Goal: Task Accomplishment & Management: Complete application form

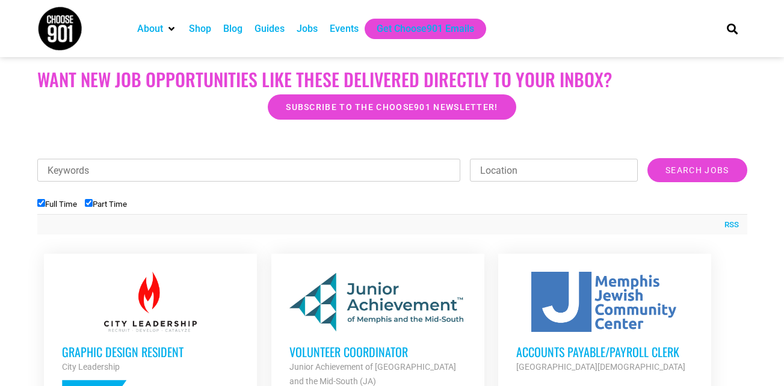
scroll to position [180, 0]
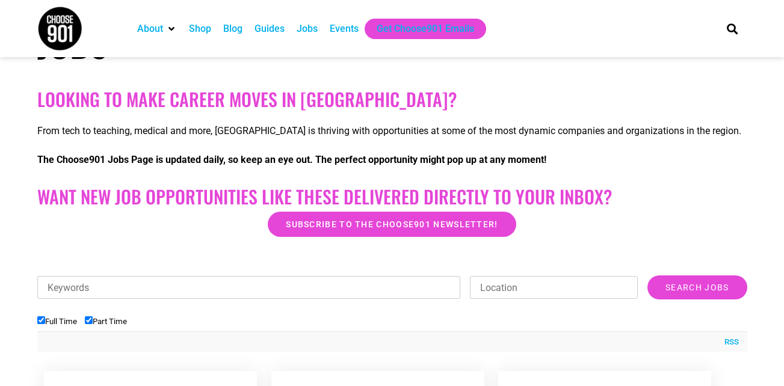
click at [347, 31] on div "Events" at bounding box center [344, 29] width 29 height 14
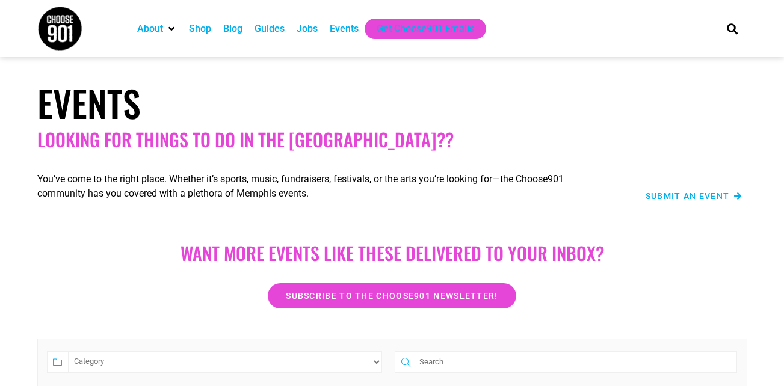
click at [688, 200] on span "Submit an Event" at bounding box center [687, 196] width 84 height 8
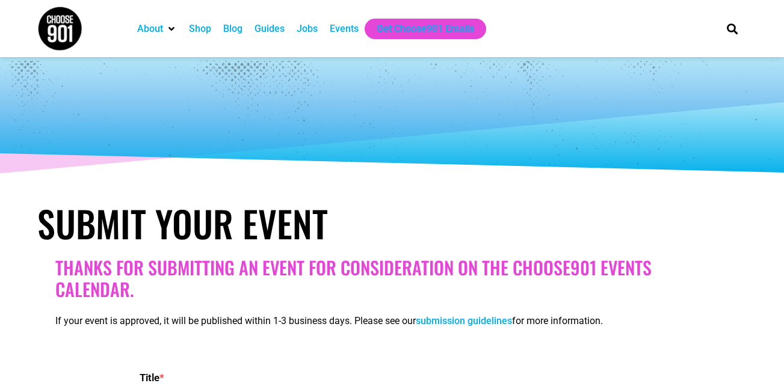
select select
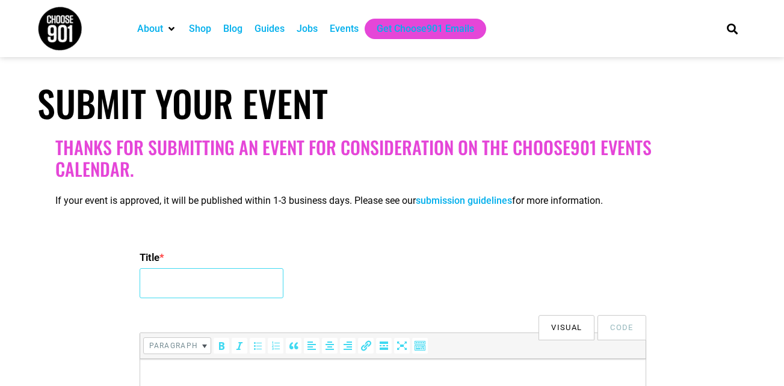
click at [154, 287] on input "Title *" at bounding box center [212, 283] width 144 height 30
click at [161, 285] on input "Title *" at bounding box center [212, 283] width 144 height 30
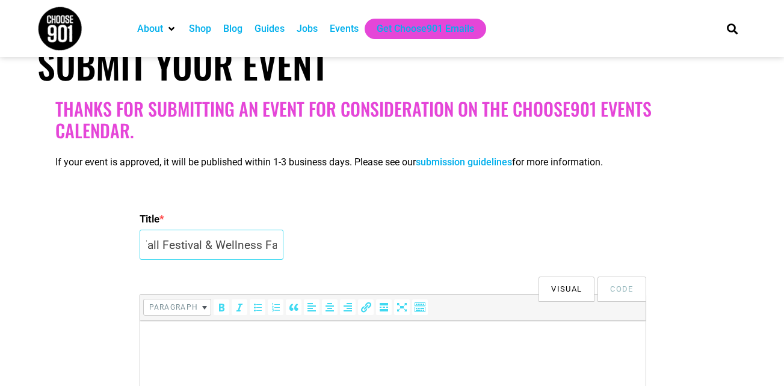
scroll to position [180, 0]
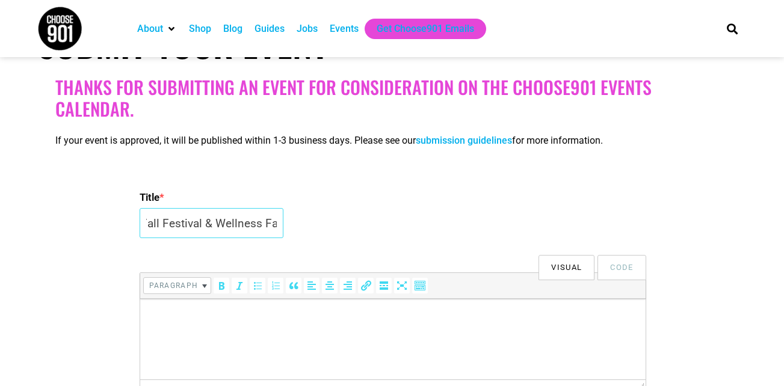
type input "OCA Fall Festival & Wellness Fair"
click at [159, 299] on html at bounding box center [392, 316] width 505 height 34
click at [154, 314] on p at bounding box center [392, 316] width 493 height 14
drag, startPoint x: 163, startPoint y: 302, endPoint x: 163, endPoint y: 316, distance: 13.8
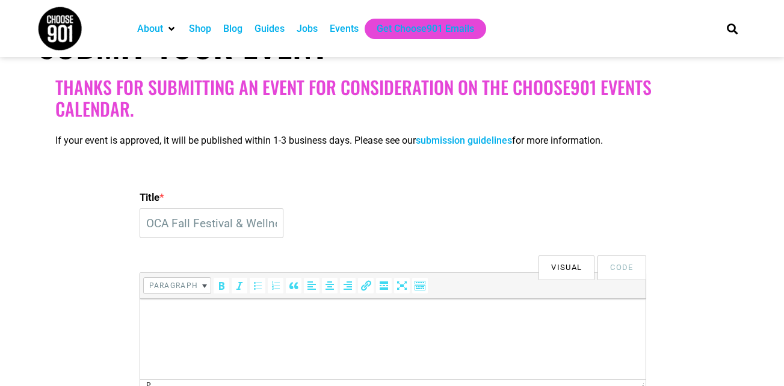
click at [163, 302] on html at bounding box center [392, 316] width 505 height 34
click at [161, 313] on p at bounding box center [392, 316] width 493 height 14
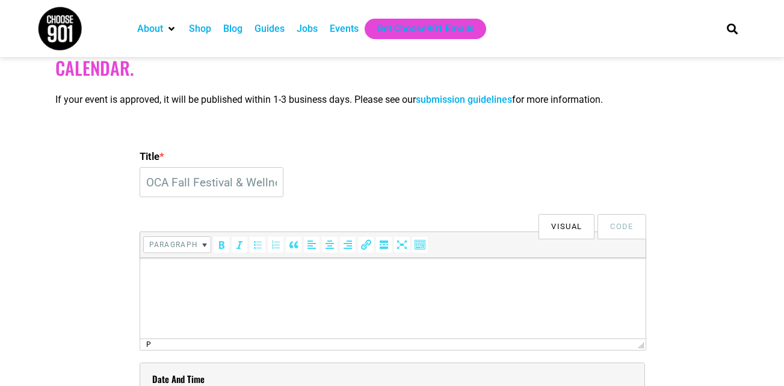
scroll to position [241, 0]
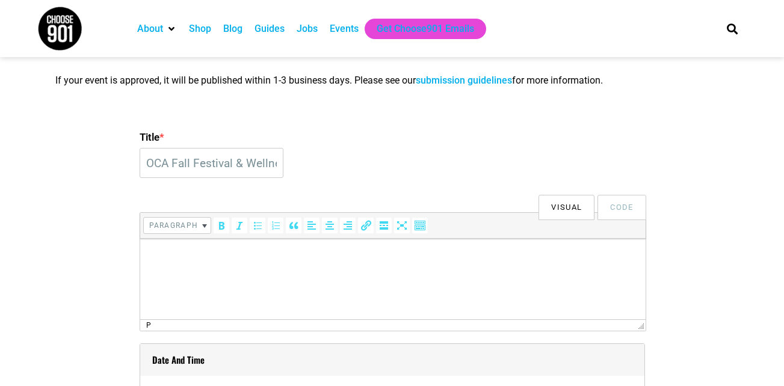
click at [178, 255] on p at bounding box center [392, 255] width 493 height 14
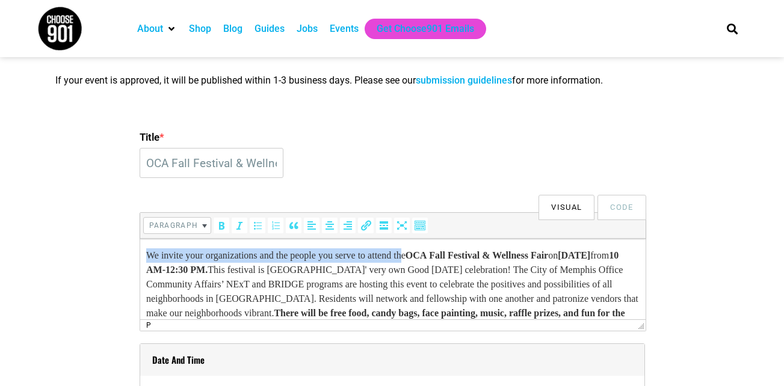
drag, startPoint x: 427, startPoint y: 255, endPoint x: 149, endPoint y: 249, distance: 277.9
click at [149, 249] on p "We invite your organizations and the people you serve to attend the OCA Fall Fe…" at bounding box center [392, 291] width 493 height 87
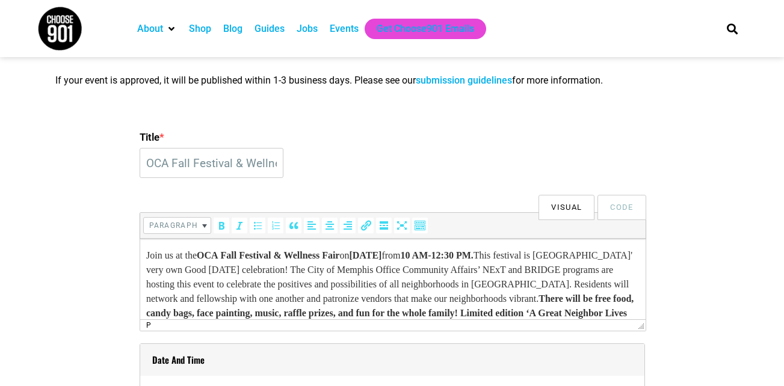
click at [177, 269] on p "Join us at the OCA Fall Festival & Wellness Fair on Saturday, October 11 from 1…" at bounding box center [392, 291] width 493 height 87
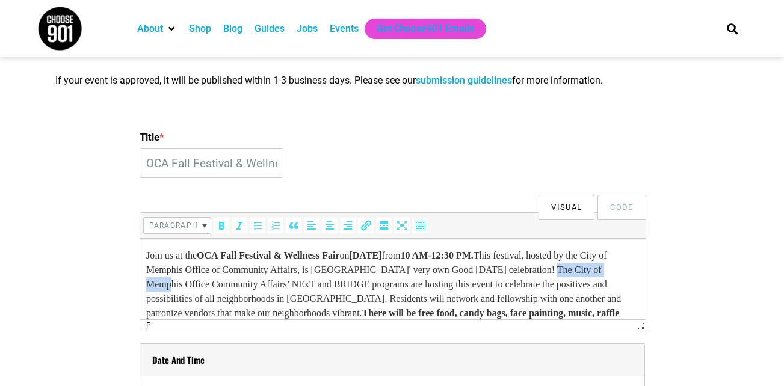
drag, startPoint x: 290, startPoint y: 284, endPoint x: 218, endPoint y: 286, distance: 71.6
click at [218, 286] on p "Join us at the OCA Fall Festival & Wellness Fair on Saturday, October 11 from 1…" at bounding box center [392, 298] width 493 height 101
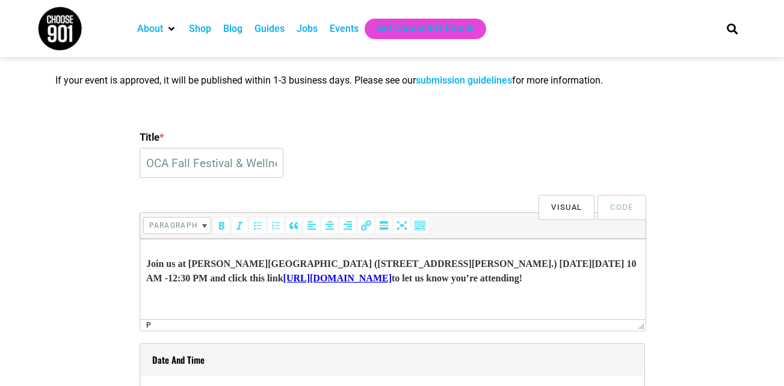
scroll to position [105, 0]
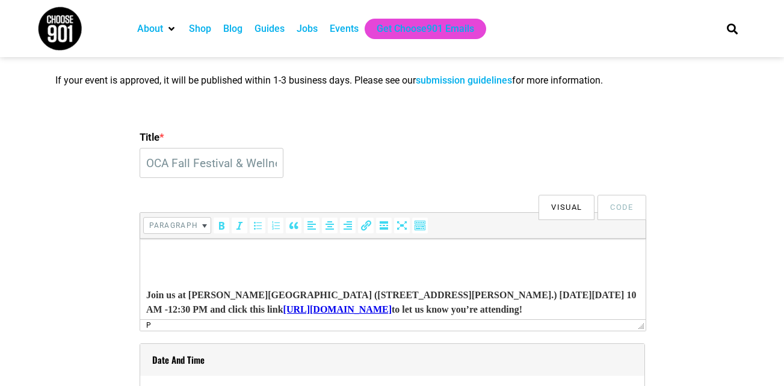
click at [250, 278] on body "Join us at the OCA Fall Festival & Wellness Fair on Saturday, October 11 from 1…" at bounding box center [392, 242] width 493 height 197
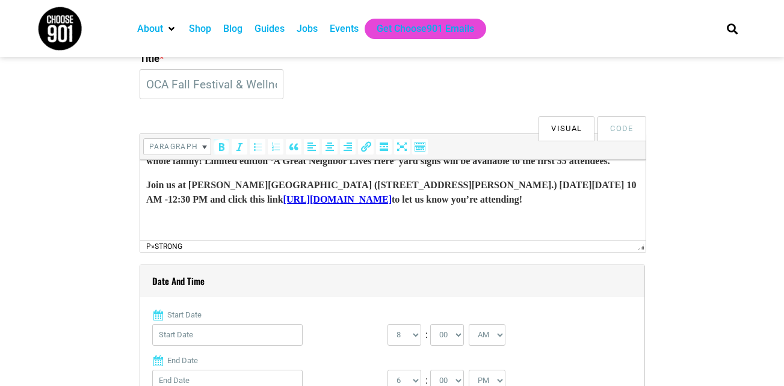
scroll to position [301, 0]
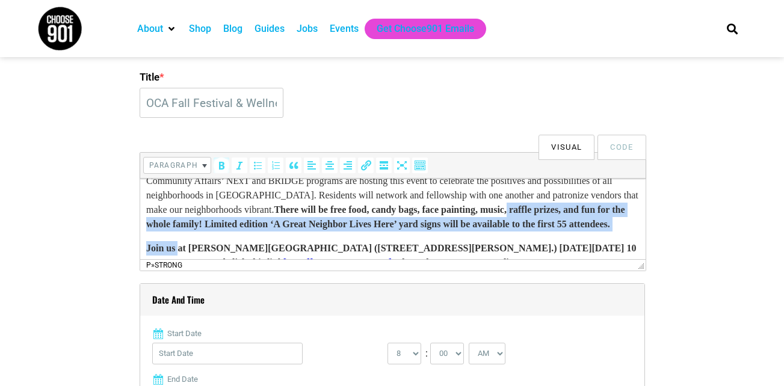
drag, startPoint x: 183, startPoint y: 189, endPoint x: 243, endPoint y: 228, distance: 71.4
click at [243, 228] on body "Join us at the OCA Fall Festival & Wellness Fair on Saturday, October 11 from 1…" at bounding box center [392, 219] width 493 height 149
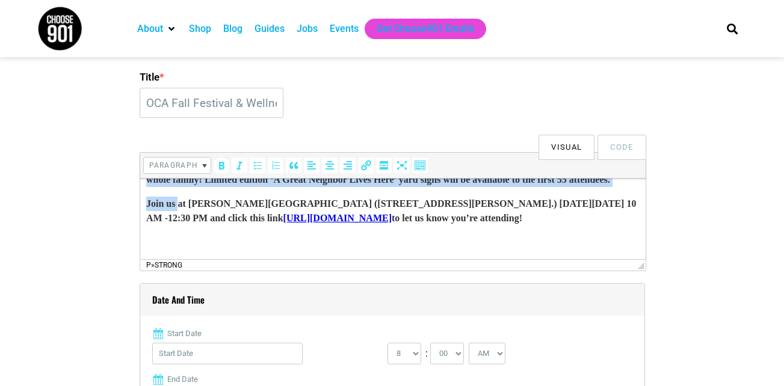
scroll to position [117, 0]
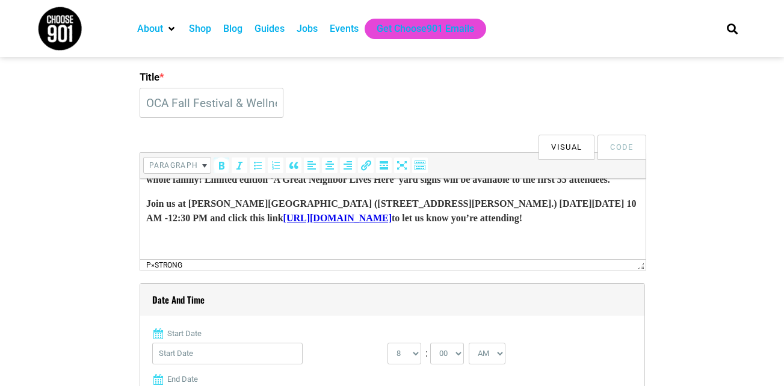
click at [195, 198] on strong "Join us at Ed Rice Community Center (2935 N. Watkins St.) this Saturday October…" at bounding box center [391, 210] width 490 height 25
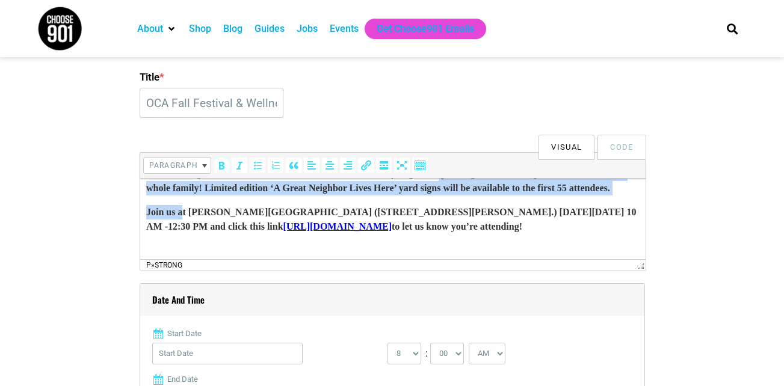
scroll to position [78, 0]
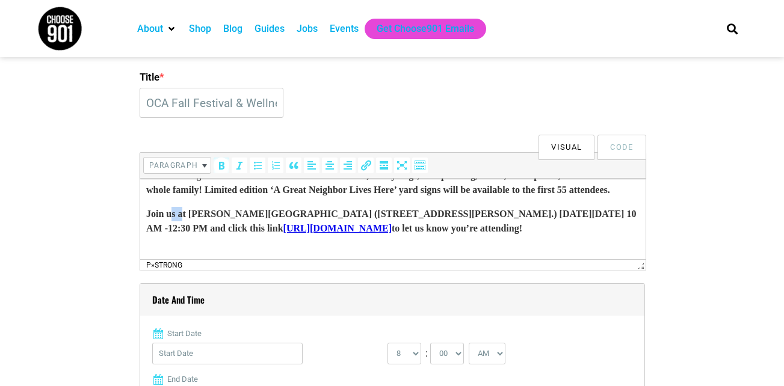
drag, startPoint x: 188, startPoint y: 191, endPoint x: 215, endPoint y: 238, distance: 53.9
click at [175, 225] on strong "Join us at Ed Rice Community Center (2935 N. Watkins St.) this Saturday October…" at bounding box center [391, 221] width 490 height 25
drag, startPoint x: 192, startPoint y: 230, endPoint x: 260, endPoint y: 401, distance: 184.0
click at [140, 222] on html "Join us at the OCA Fall Festival & Wellness Fair on Saturday, October 11 from 1…" at bounding box center [392, 185] width 505 height 168
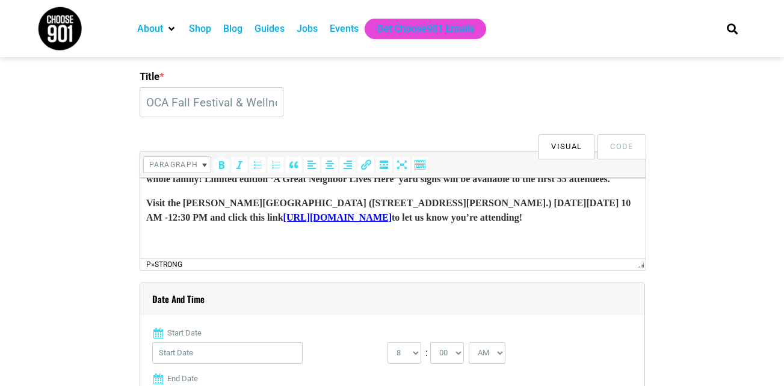
scroll to position [301, 0]
click at [160, 241] on p at bounding box center [392, 242] width 493 height 14
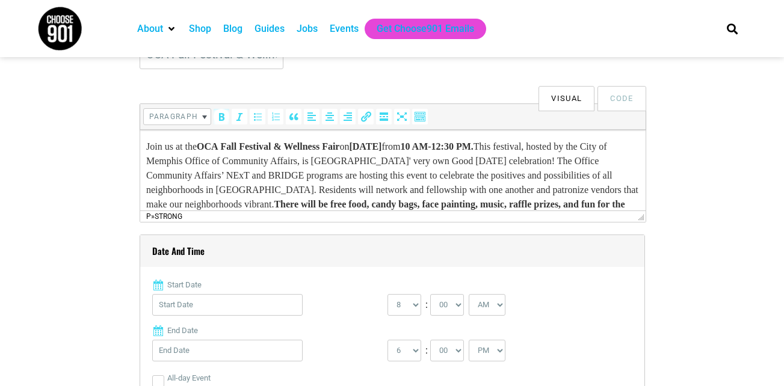
scroll to position [421, 0]
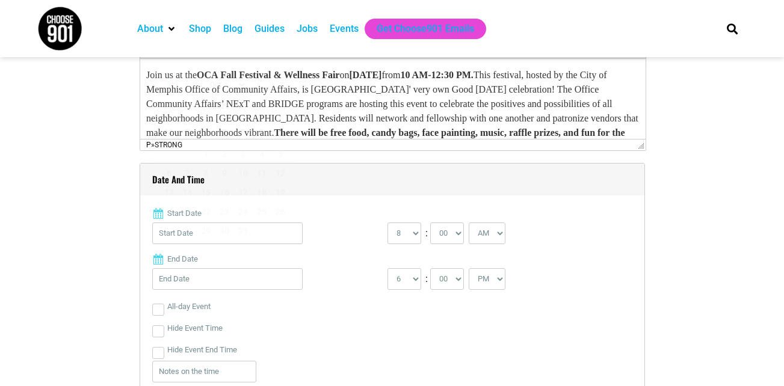
click at [200, 232] on input "Start Date" at bounding box center [227, 234] width 150 height 22
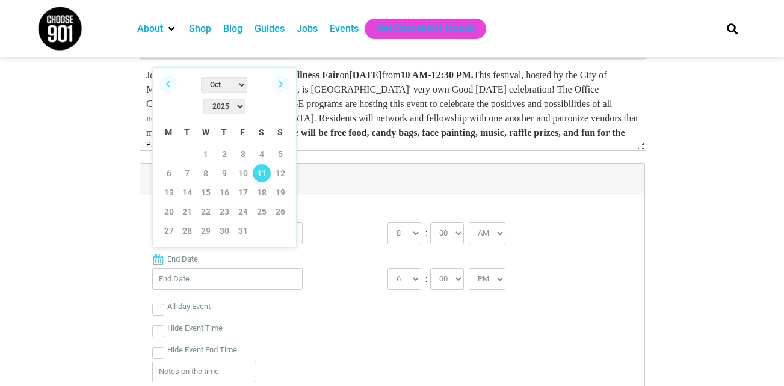
click at [261, 164] on link "11" at bounding box center [262, 173] width 18 height 18
type input "10/11/2025"
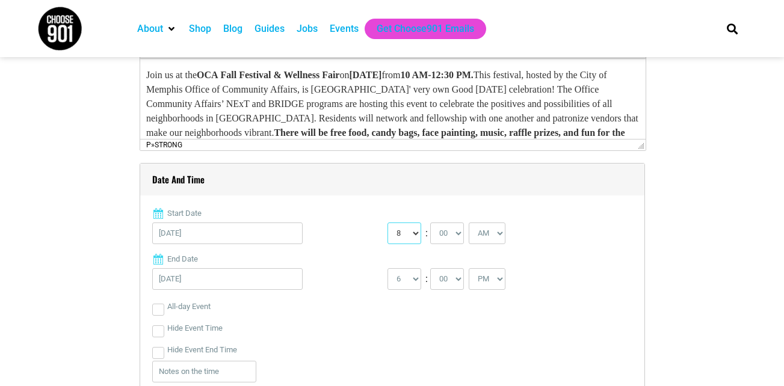
click at [416, 234] on select "0 1 2 3 4 5 6 7 8 9 10 11 12" at bounding box center [404, 234] width 34 height 22
select select "10"
click at [387, 223] on select "0 1 2 3 4 5 6 7 8 9 10 11 12" at bounding box center [404, 234] width 34 height 22
click at [414, 278] on select "1 2 3 4 5 6 7 8 9 10 11 12" at bounding box center [404, 279] width 34 height 22
select select "12"
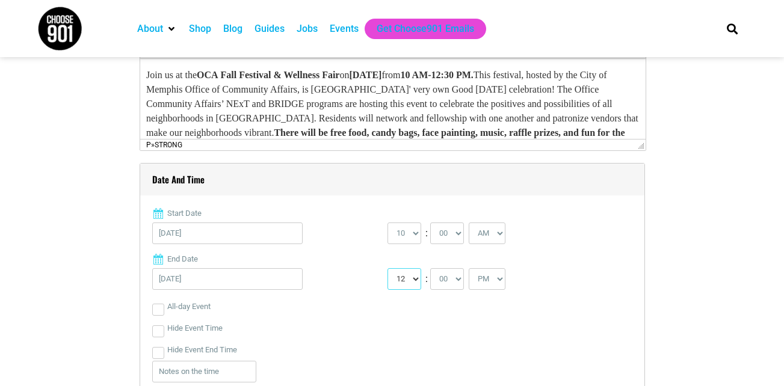
click at [387, 269] on select "1 2 3 4 5 6 7 8 9 10 11 12" at bounding box center [404, 279] width 34 height 22
click at [456, 283] on select "00 05 10 15 20 25 30 35 40 45 50 55" at bounding box center [447, 279] width 34 height 22
select select "30"
click at [431, 269] on select "00 05 10 15 20 25 30 35 40 45 50 55" at bounding box center [447, 279] width 34 height 22
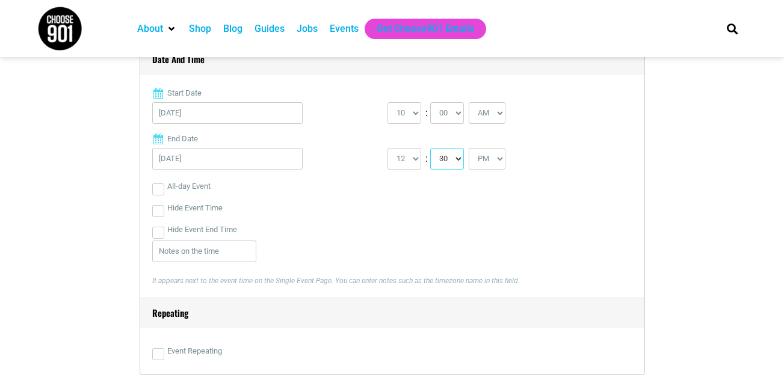
scroll to position [722, 0]
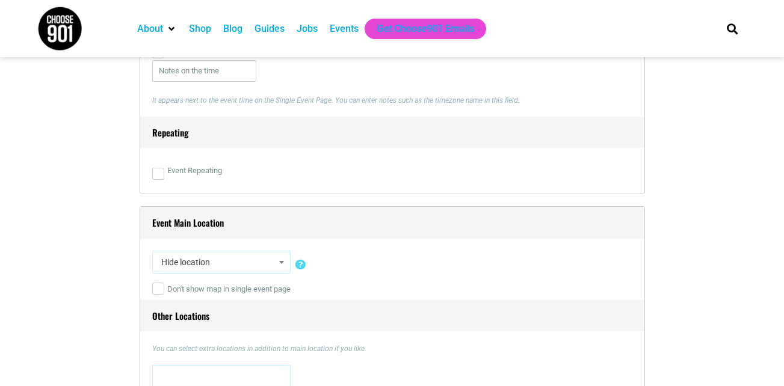
select select "5333"
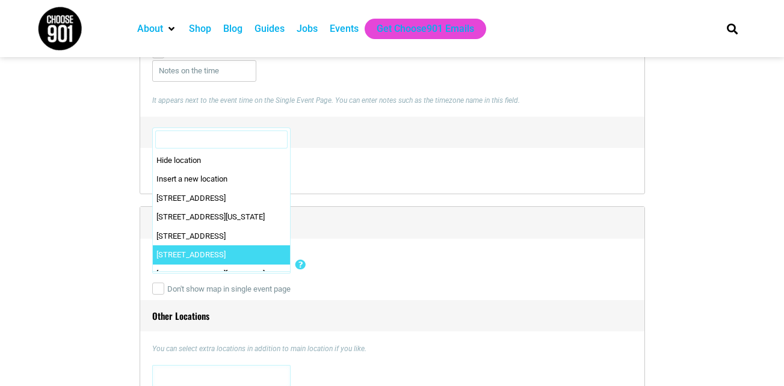
scroll to position [88, 0]
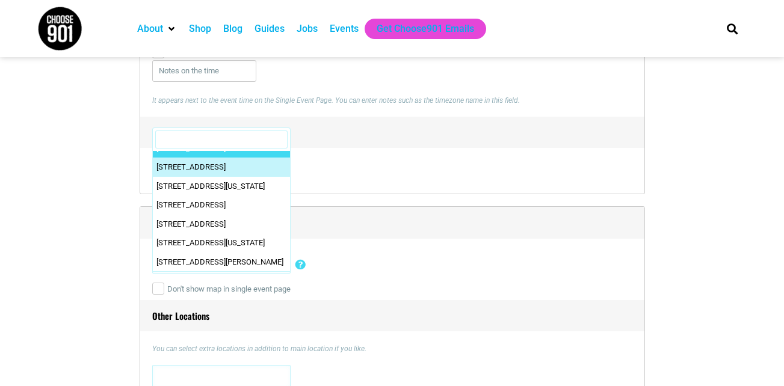
click at [203, 138] on input "Search" at bounding box center [221, 140] width 132 height 18
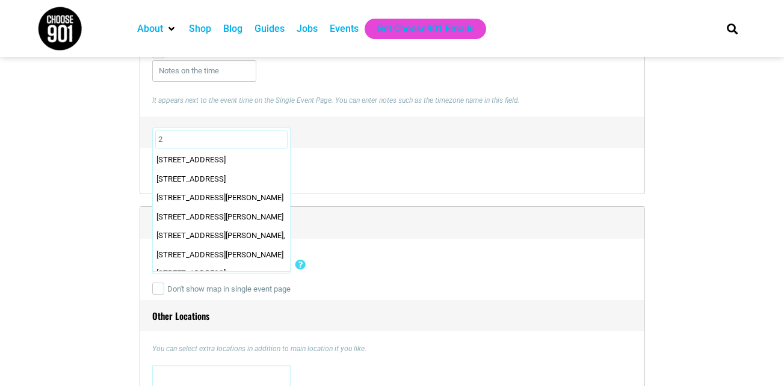
scroll to position [0, 0]
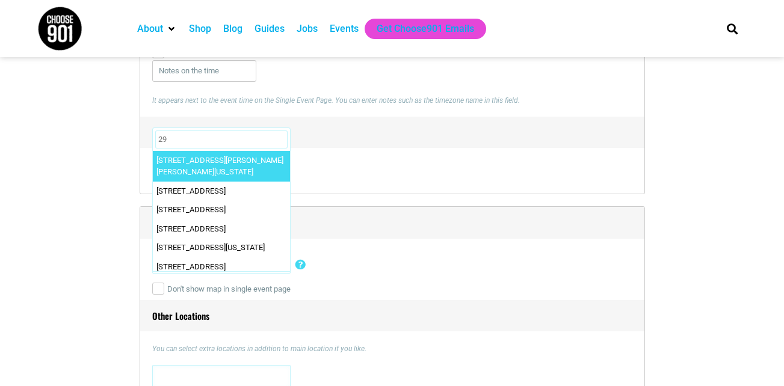
type input "2"
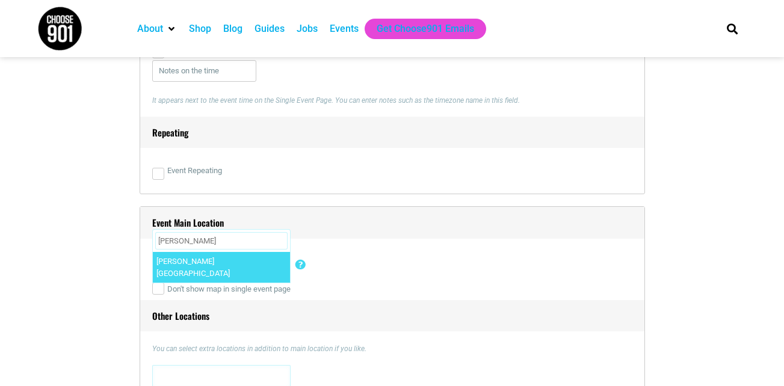
type input "Ed Rice"
select select "3441"
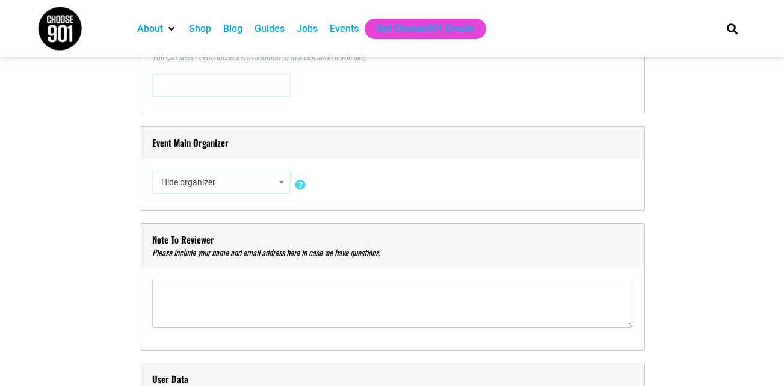
scroll to position [1022, 0]
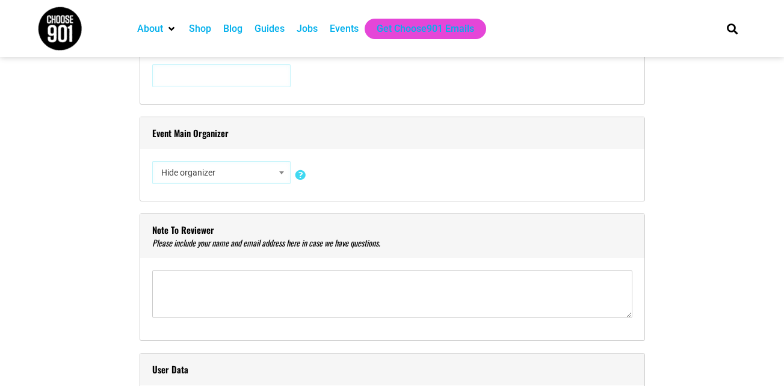
click at [206, 173] on span "Hide organizer" at bounding box center [221, 173] width 130 height 22
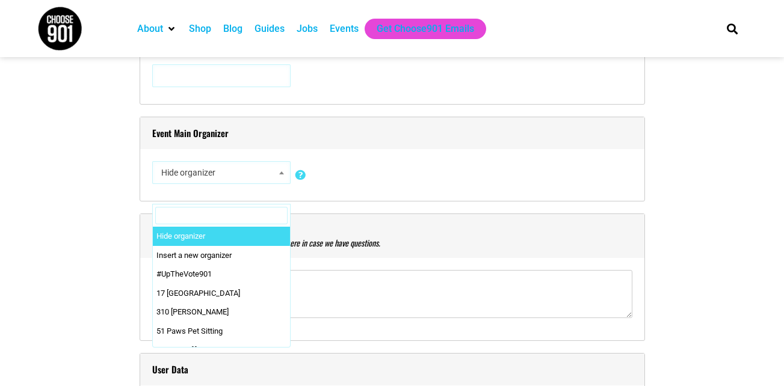
click at [230, 217] on input "Search" at bounding box center [221, 216] width 132 height 18
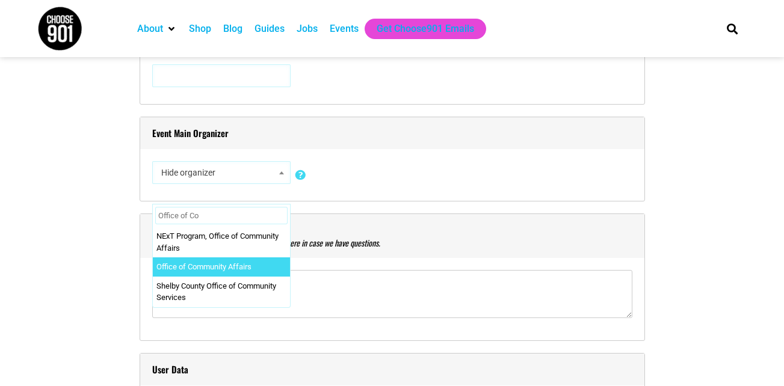
type input "Office of Co"
select select "4866"
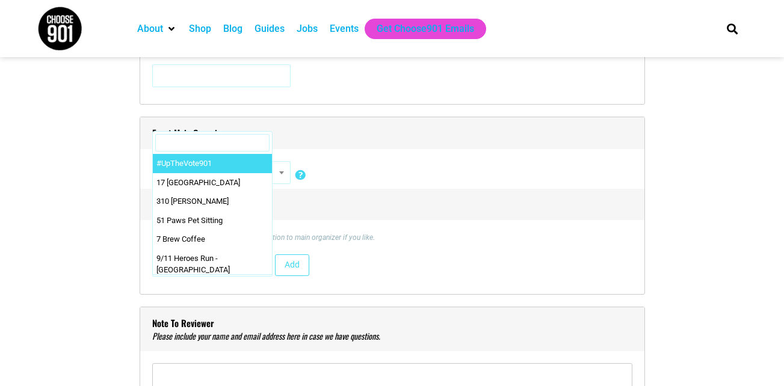
click at [191, 140] on input "Search" at bounding box center [212, 143] width 114 height 18
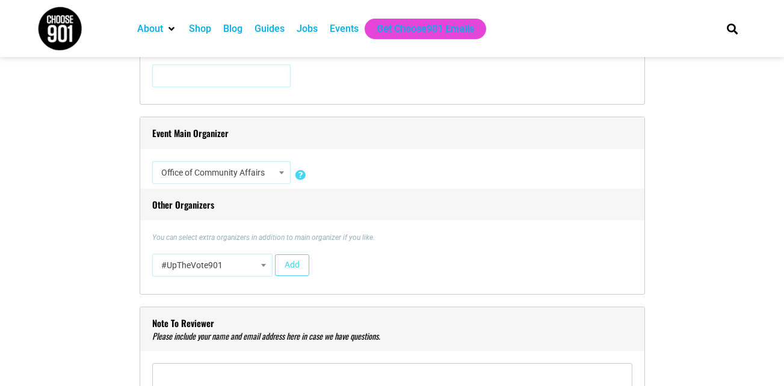
click at [417, 140] on h4 "Event Main Organizer" at bounding box center [392, 133] width 504 height 32
select select "2252"
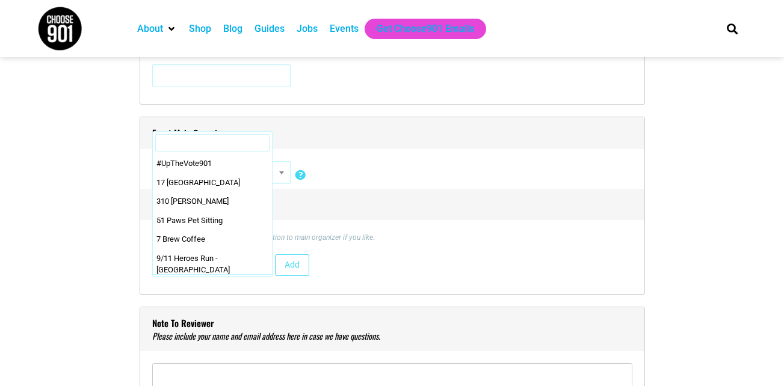
scroll to position [182, 0]
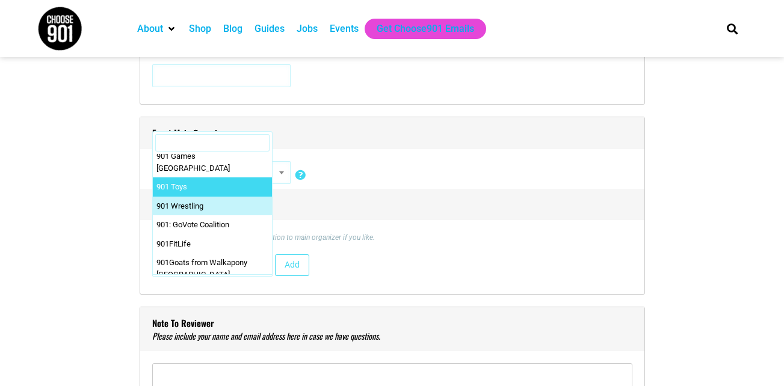
click at [220, 142] on input "Search" at bounding box center [212, 143] width 114 height 18
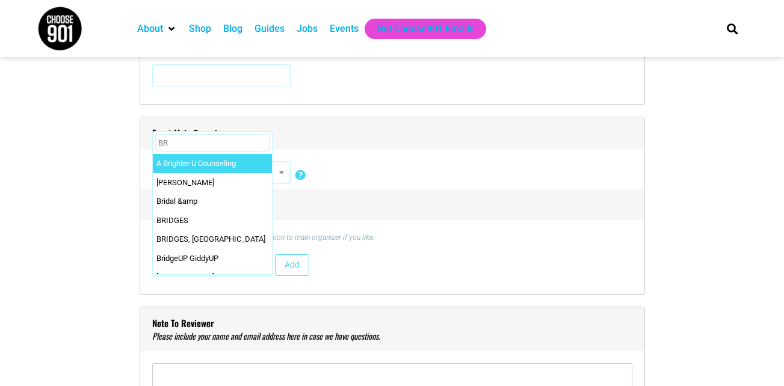
type input "B"
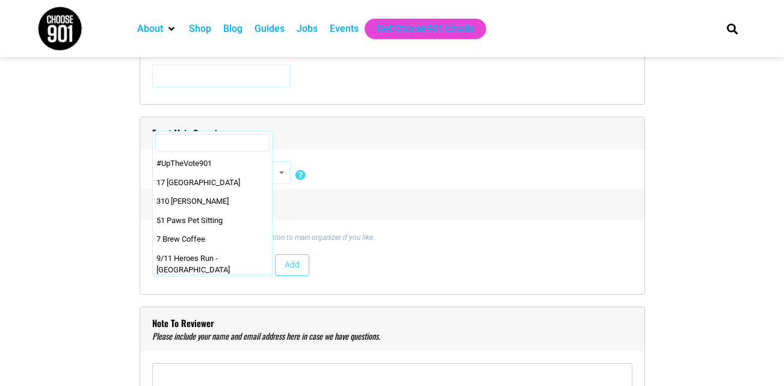
scroll to position [164, 0]
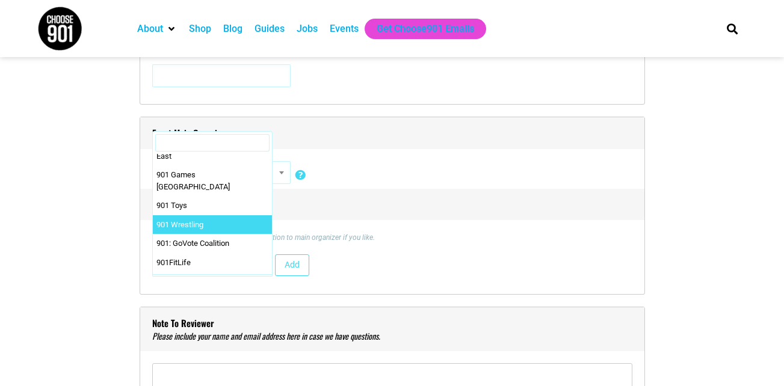
click at [345, 191] on h4 "Other Organizers" at bounding box center [392, 205] width 504 height 32
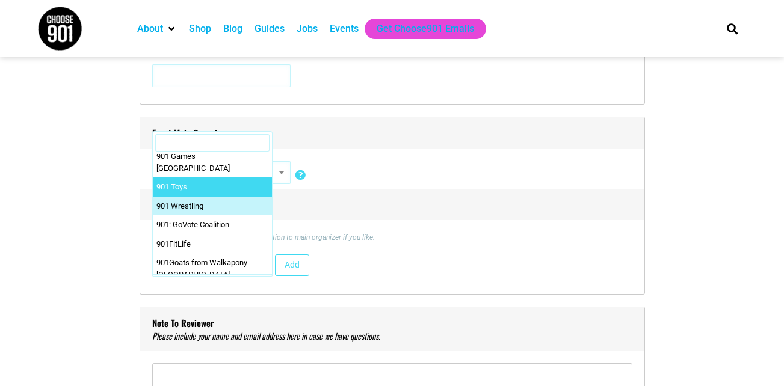
scroll to position [0, 0]
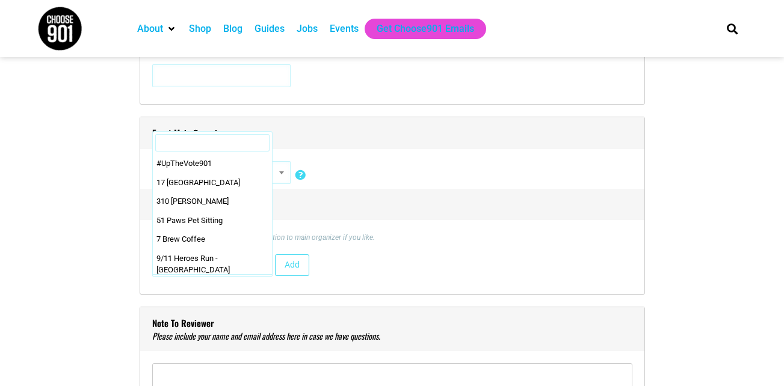
click at [190, 147] on input "Search" at bounding box center [212, 143] width 114 height 18
click at [315, 231] on div "Other Organizers You can select extra organizers in addition to main organizer …" at bounding box center [392, 235] width 480 height 93
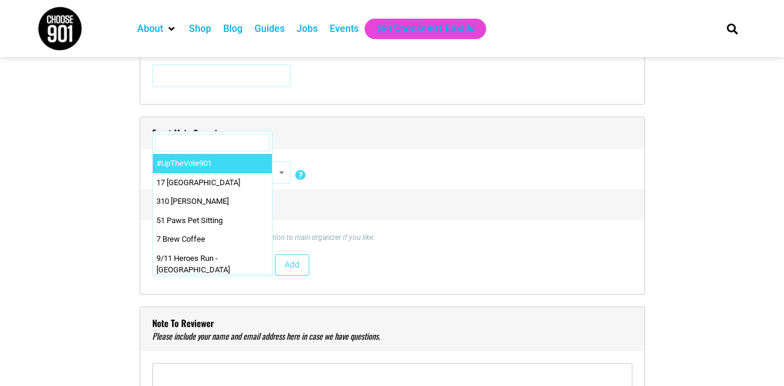
click at [220, 140] on input "Search" at bounding box center [212, 143] width 114 height 18
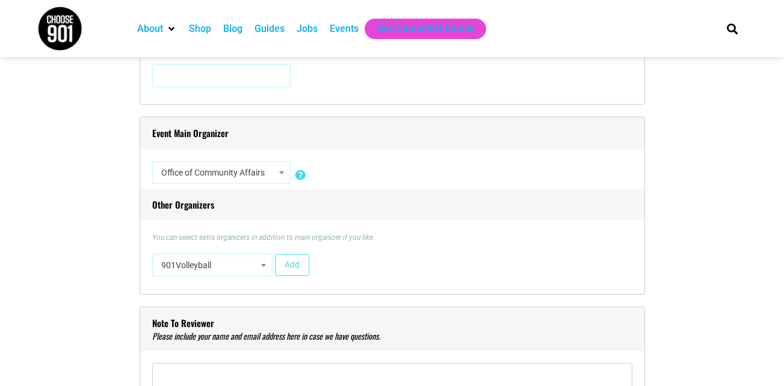
click at [333, 137] on h4 "Event Main Organizer" at bounding box center [392, 133] width 504 height 32
select select "4610"
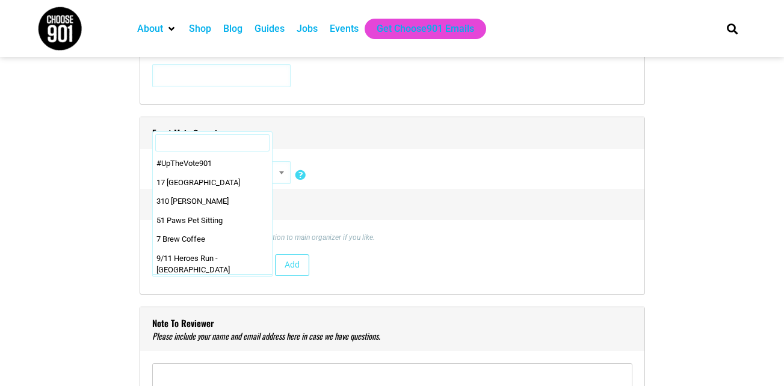
scroll to position [433, 0]
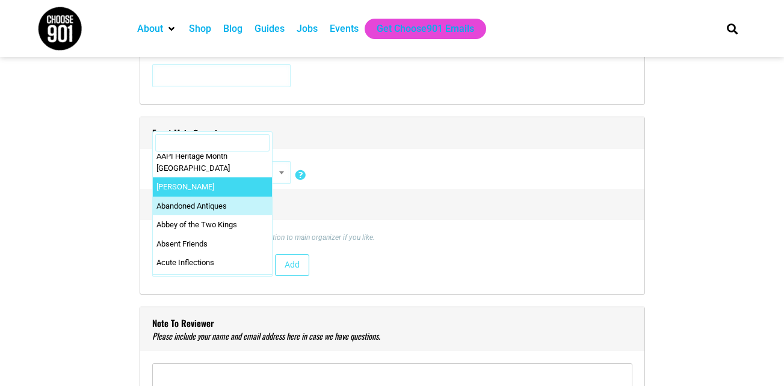
click at [186, 141] on input "Search" at bounding box center [212, 143] width 114 height 18
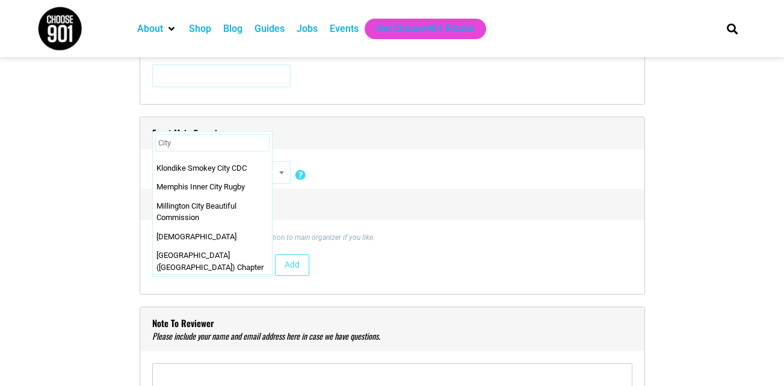
scroll to position [0, 0]
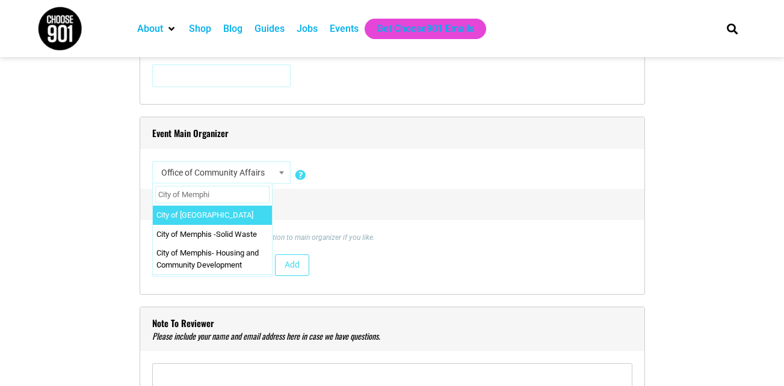
type input "City of Memphi"
select select "2803"
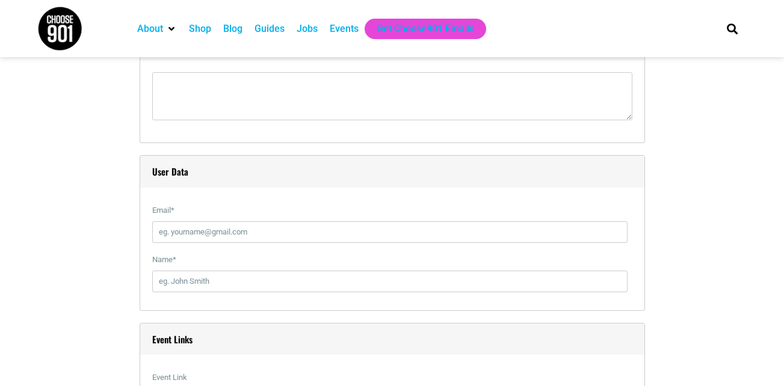
scroll to position [1263, 0]
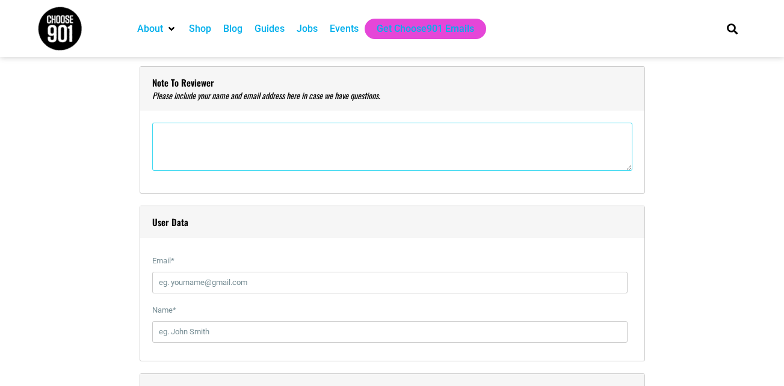
click at [203, 129] on textarea"] at bounding box center [392, 147] width 480 height 48
type textarea"] "Katyana Dandridge katyana.dandridge@memphistn.gov"
click at [229, 285] on input "Email *" at bounding box center [389, 283] width 475 height 22
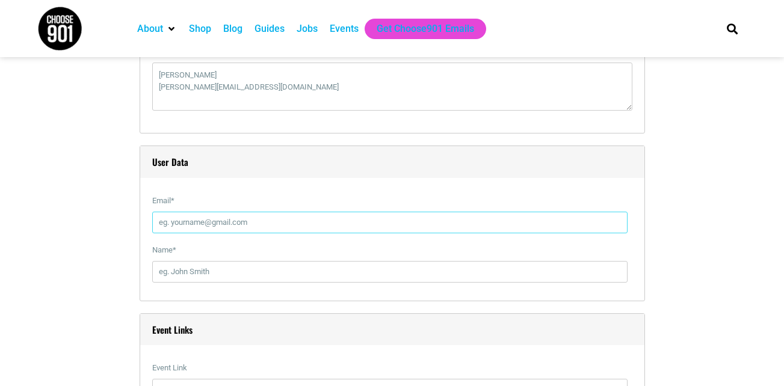
scroll to position [1443, 0]
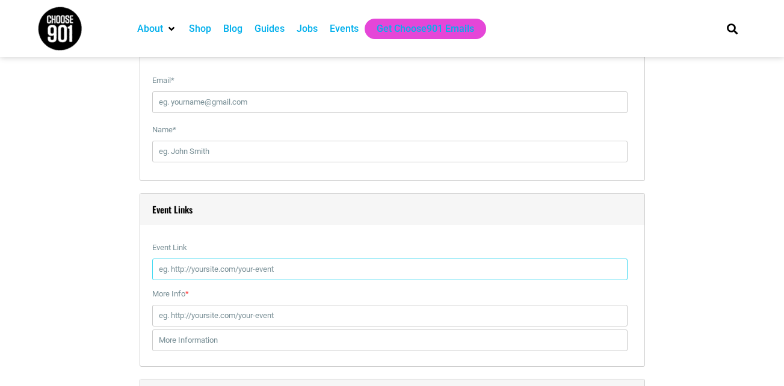
click at [204, 267] on input "Event Link" at bounding box center [389, 270] width 475 height 22
paste input "https://forms.office.com/g/2cvLXxEJwr"
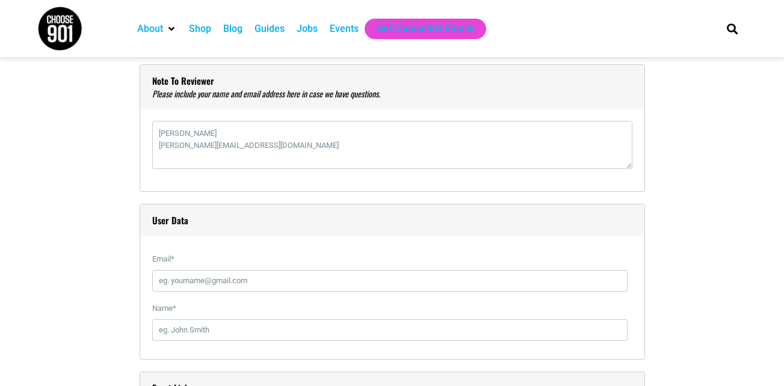
scroll to position [1263, 0]
type input "https://forms.office.com/g/2cvLXxEJwr"
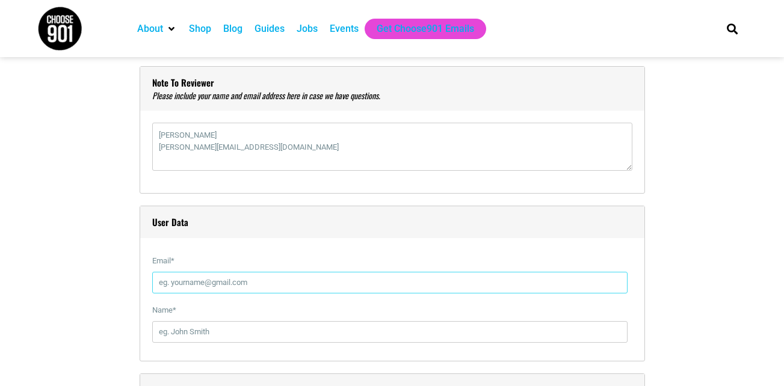
click at [242, 284] on input "Email *" at bounding box center [389, 283] width 475 height 22
type input "katyana.dandridge@memphistn.gov"
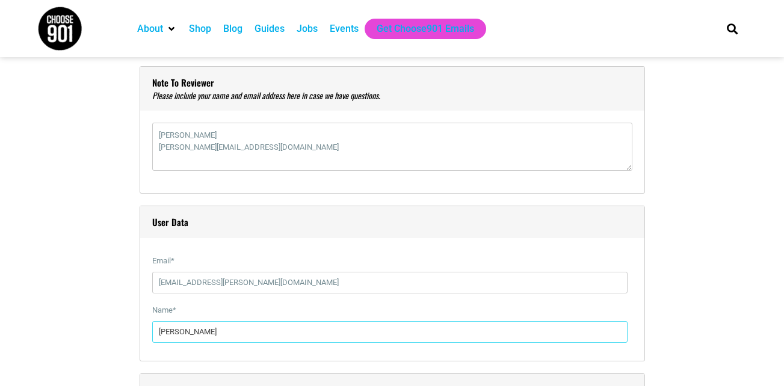
type input "Katyana Dandridge"
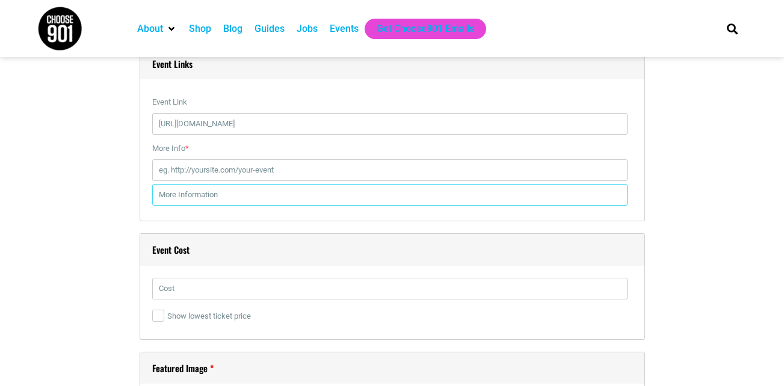
scroll to position [1701, 0]
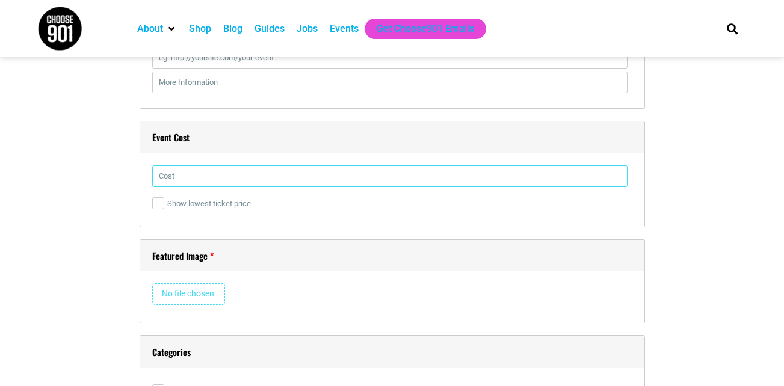
click at [195, 178] on input "text" at bounding box center [389, 176] width 475 height 22
type input ")"
type input "0"
click at [245, 287] on div "Remove Image" at bounding box center [392, 297] width 480 height 28
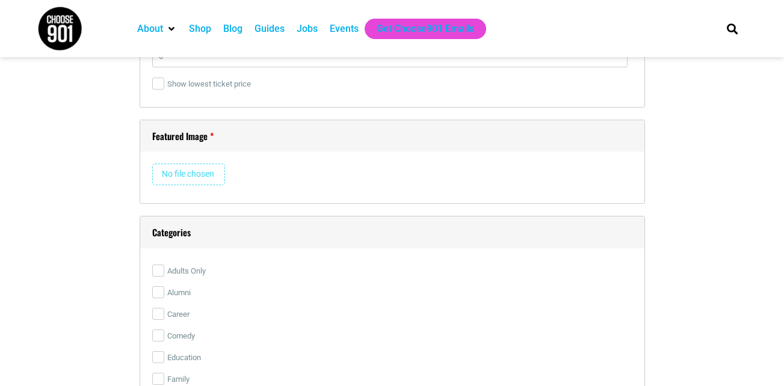
scroll to position [1822, 0]
click at [203, 165] on input "file" at bounding box center [188, 174] width 73 height 22
type input "C:\fakepath\Fall Festival.png"
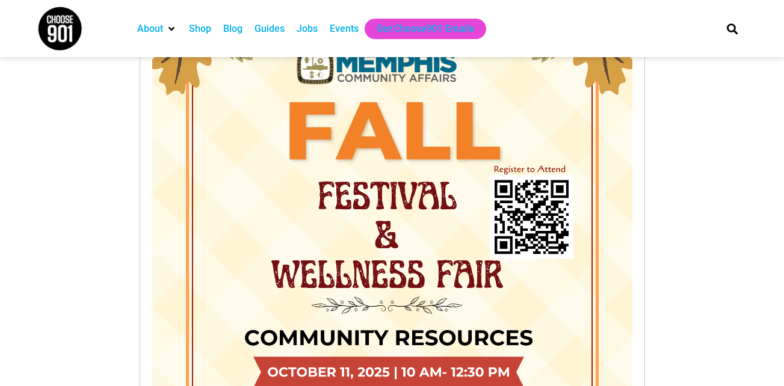
scroll to position [2627, 0]
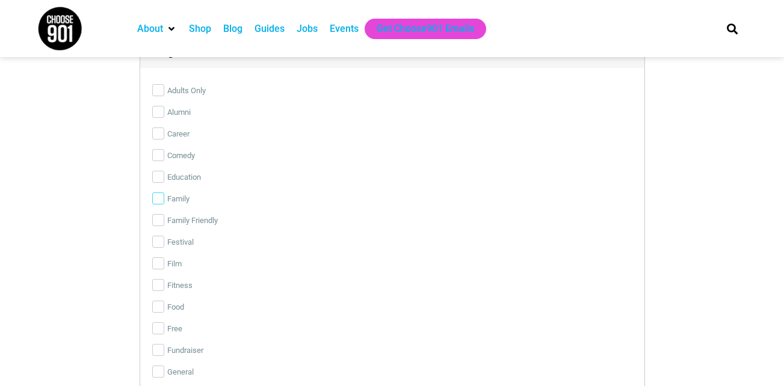
click at [162, 197] on input "Family" at bounding box center [158, 198] width 12 height 12
checkbox input "true"
click at [159, 221] on input "Family Friendly" at bounding box center [158, 220] width 12 height 12
checkbox input "true"
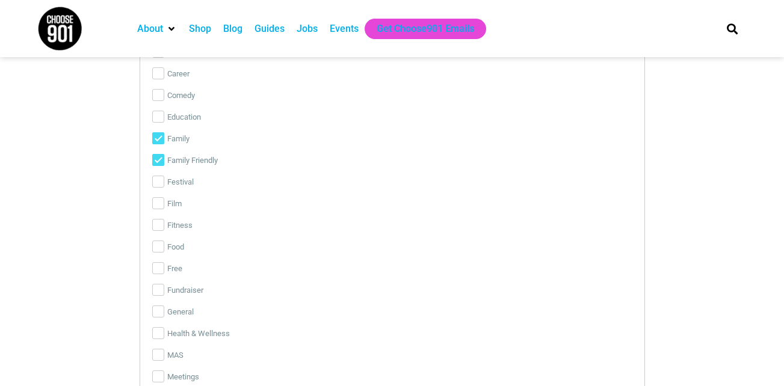
scroll to position [2747, 0]
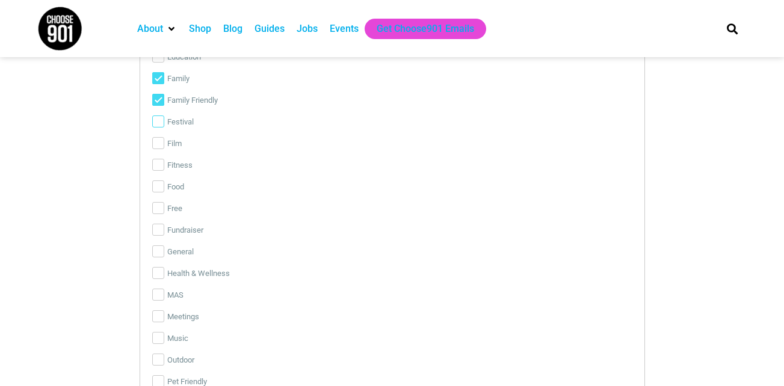
click at [160, 127] on input "Festival" at bounding box center [158, 121] width 12 height 12
checkbox input "true"
click at [157, 274] on input "Health & Wellness" at bounding box center [158, 273] width 12 height 12
checkbox input "true"
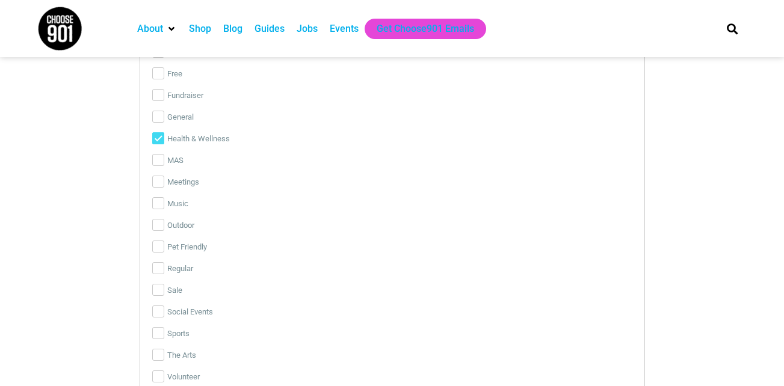
scroll to position [2928, 0]
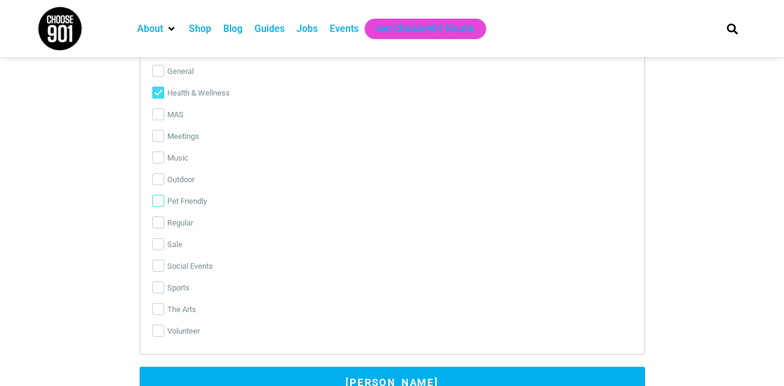
click at [159, 200] on input "Pet Friendly" at bounding box center [158, 201] width 12 height 12
checkbox input "true"
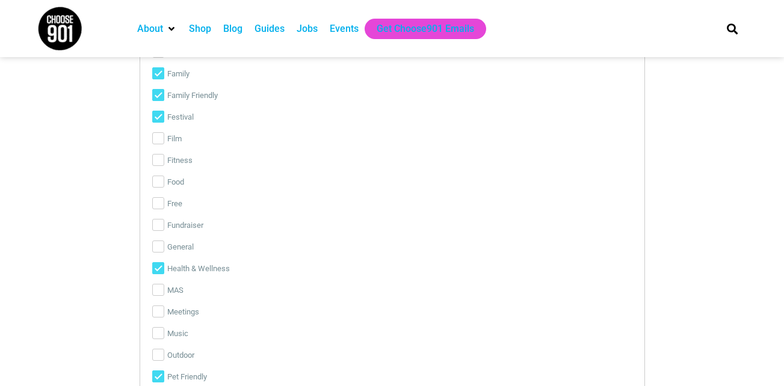
scroll to position [2747, 0]
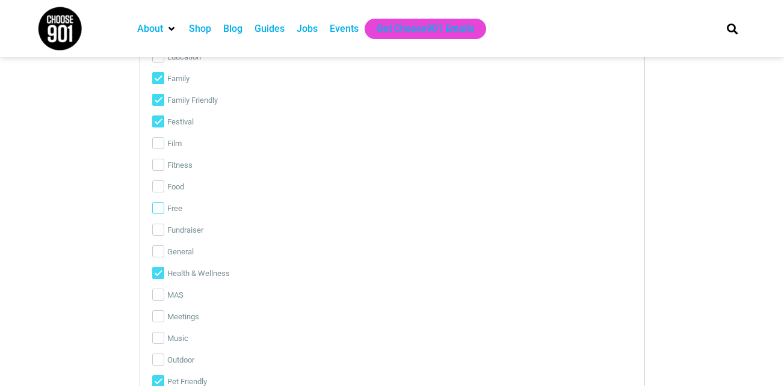
click at [164, 212] on input "Free" at bounding box center [158, 208] width 12 height 12
checkbox input "true"
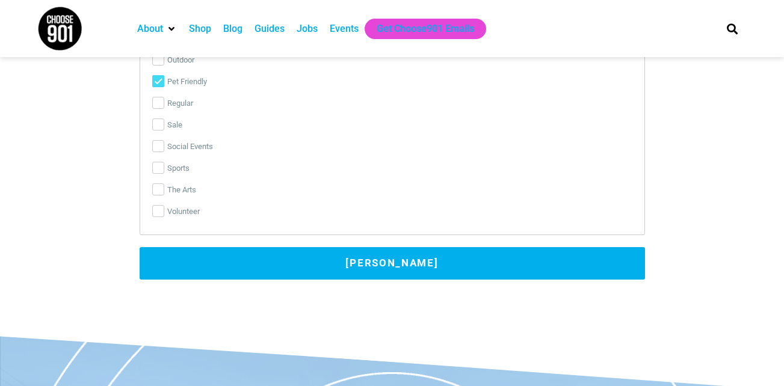
scroll to position [3048, 0]
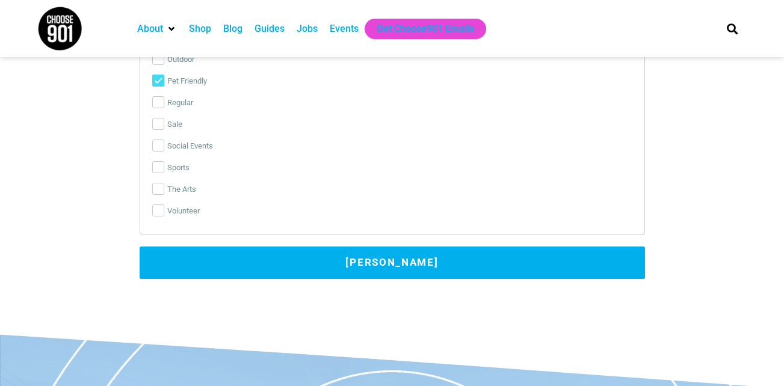
click at [355, 256] on button "Submit Event" at bounding box center [392, 263] width 505 height 32
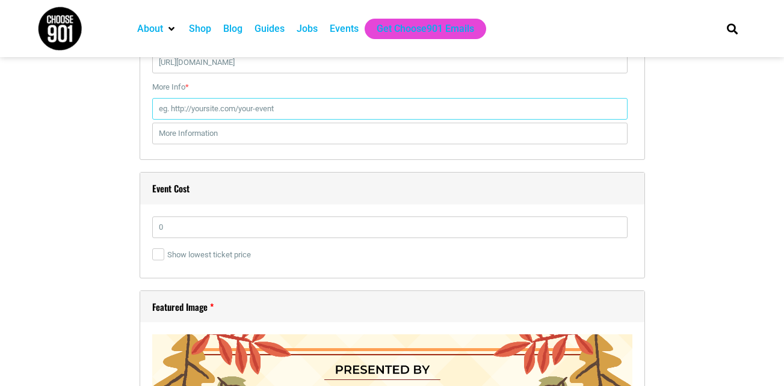
scroll to position [1567, 0]
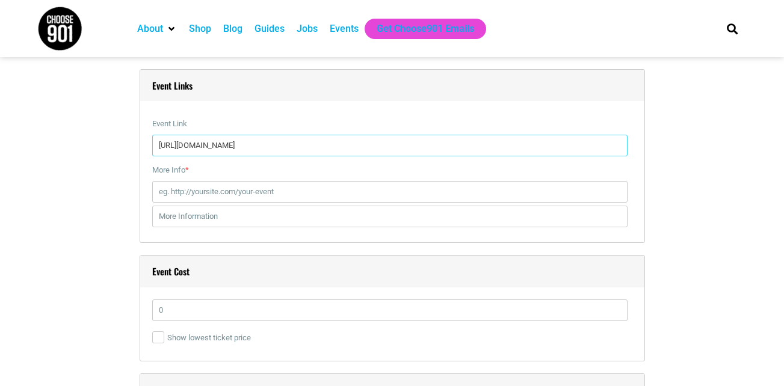
drag, startPoint x: 305, startPoint y: 149, endPoint x: 141, endPoint y: 157, distance: 163.8
click at [141, 157] on div "Event Links Event Link https://forms.office.com/g/2cvLXxEJwr If you fill it, it…" at bounding box center [392, 156] width 505 height 174
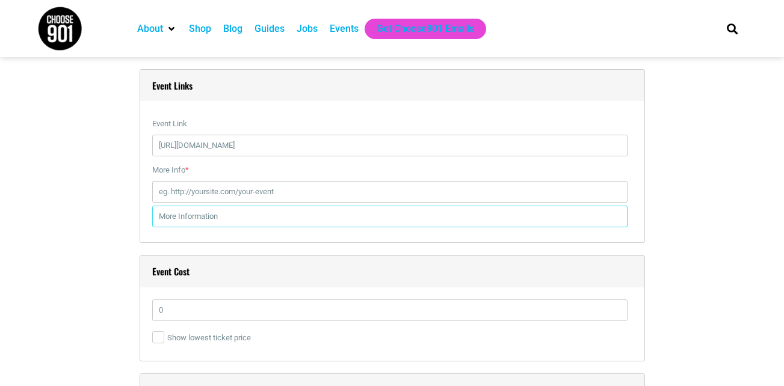
click at [200, 221] on input "text" at bounding box center [389, 217] width 475 height 22
click at [229, 221] on input "text" at bounding box center [389, 217] width 475 height 22
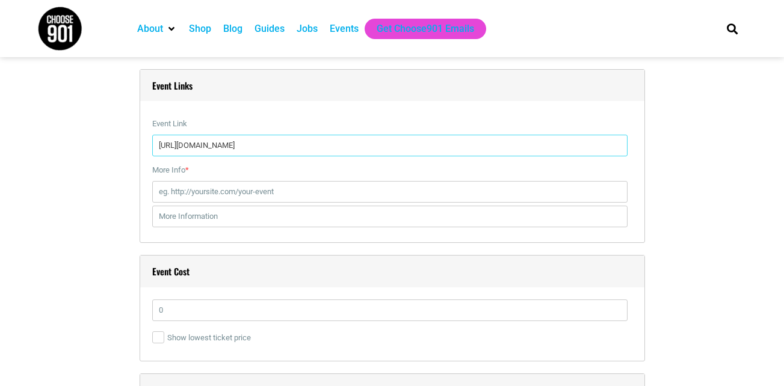
drag, startPoint x: 313, startPoint y: 149, endPoint x: 108, endPoint y: 137, distance: 206.0
click at [108, 137] on div "Title * OCA Fall Festival & Wellness Fair Visual Code b i link b-quote del ins …" at bounding box center [392, 277] width 710 height 3002
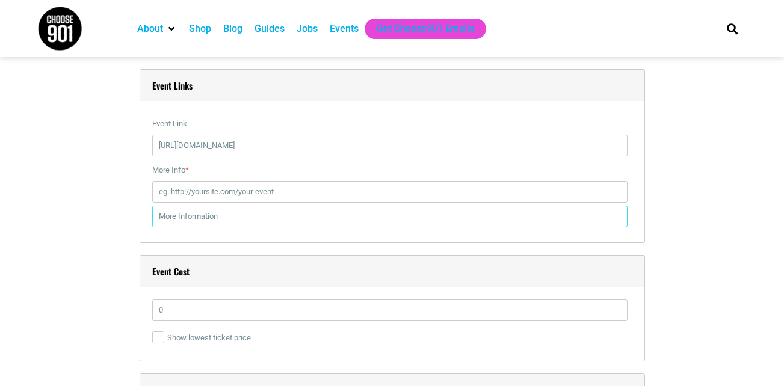
drag, startPoint x: 170, startPoint y: 212, endPoint x: 170, endPoint y: 218, distance: 6.0
click at [170, 212] on input "text" at bounding box center [389, 217] width 475 height 22
drag, startPoint x: 169, startPoint y: 221, endPoint x: 153, endPoint y: 189, distance: 35.0
click at [153, 189] on input "More Info *" at bounding box center [389, 192] width 475 height 22
click at [183, 188] on input "More Info *" at bounding box center [389, 192] width 475 height 22
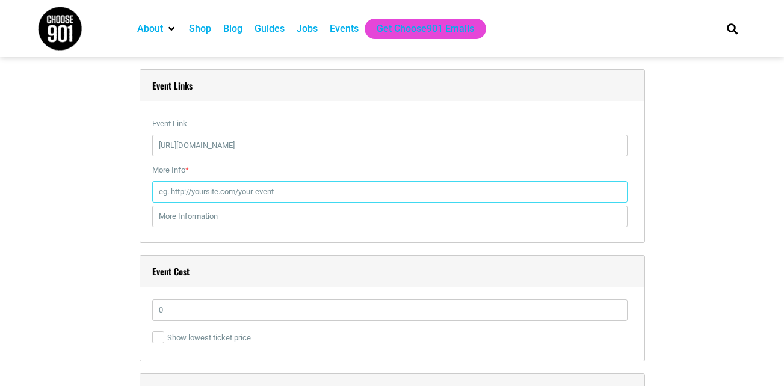
paste input "https://forms.office.com/g/2cvLXxEJwr"
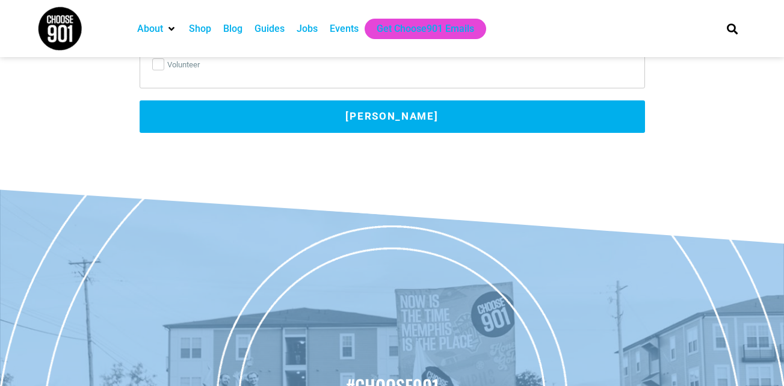
type input "https://forms.office.com/g/2cvLXxEJwr"
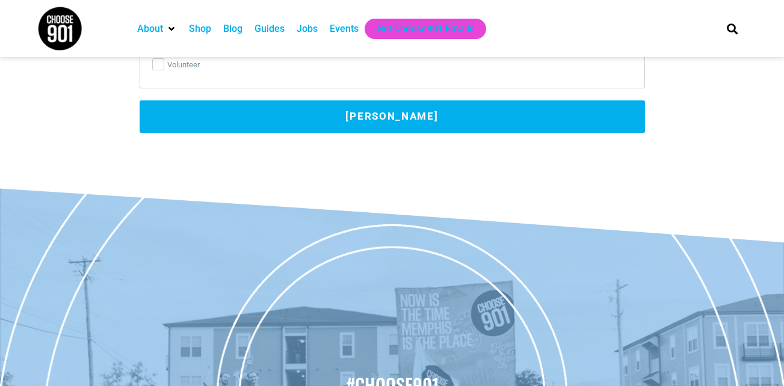
click at [436, 125] on button "Submit Event" at bounding box center [392, 116] width 505 height 32
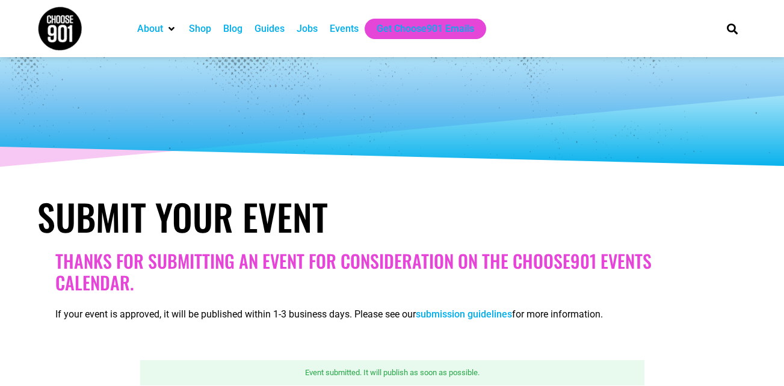
scroll to position [6, 0]
